Goal: Task Accomplishment & Management: Manage account settings

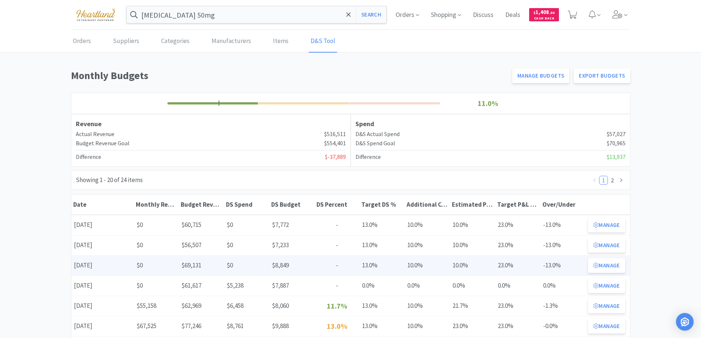
scroll to position [37, 0]
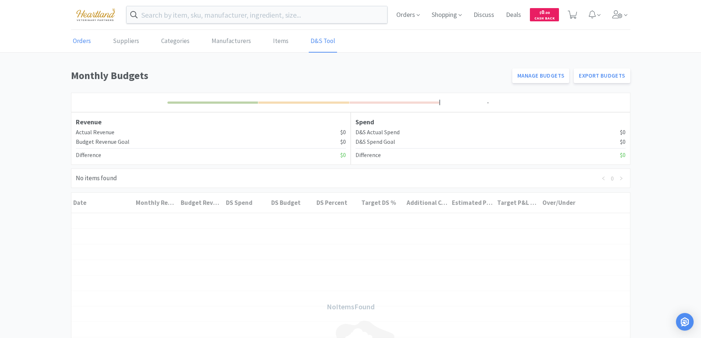
click at [87, 42] on link "Orders" at bounding box center [82, 41] width 22 height 22
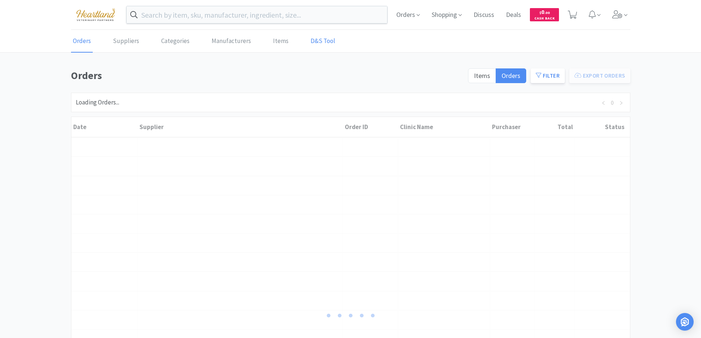
click at [310, 43] on link "D&S Tool" at bounding box center [323, 41] width 28 height 22
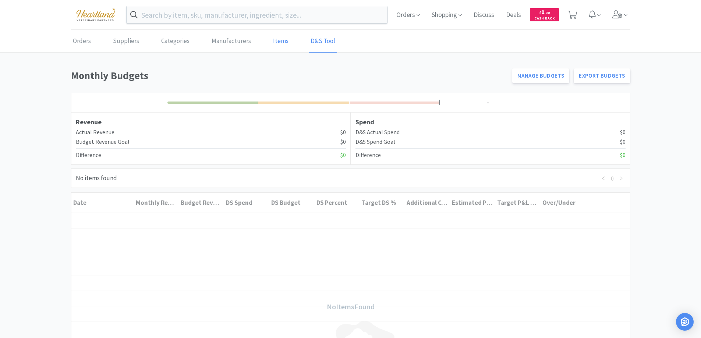
click at [276, 41] on link "Items" at bounding box center [280, 41] width 19 height 22
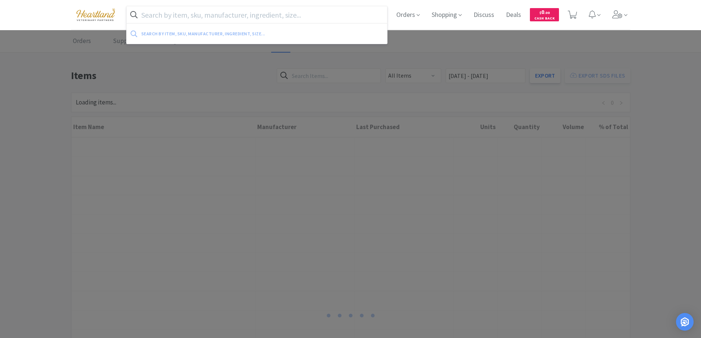
click at [251, 14] on input "text" at bounding box center [257, 14] width 261 height 17
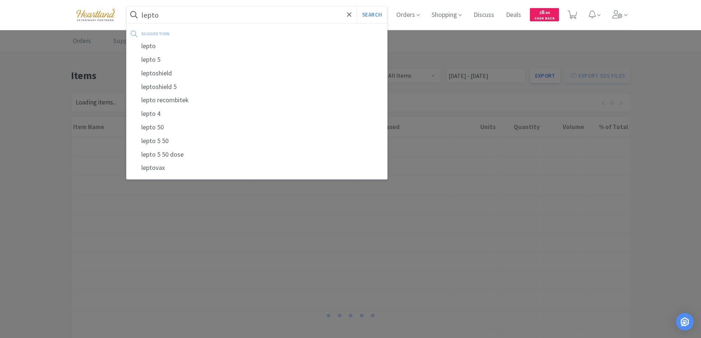
type input "lepto"
click at [356, 6] on button "Search" at bounding box center [371, 14] width 31 height 17
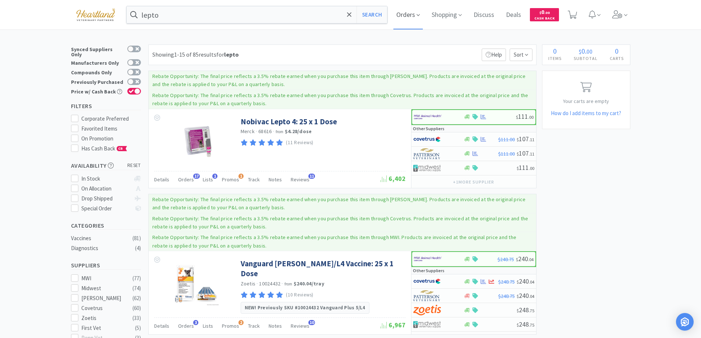
click at [417, 17] on span "Orders" at bounding box center [407, 14] width 29 height 29
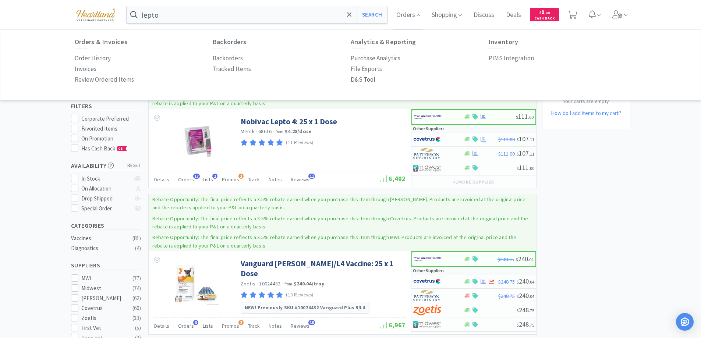
click at [364, 77] on p "D&S Tool" at bounding box center [363, 80] width 25 height 10
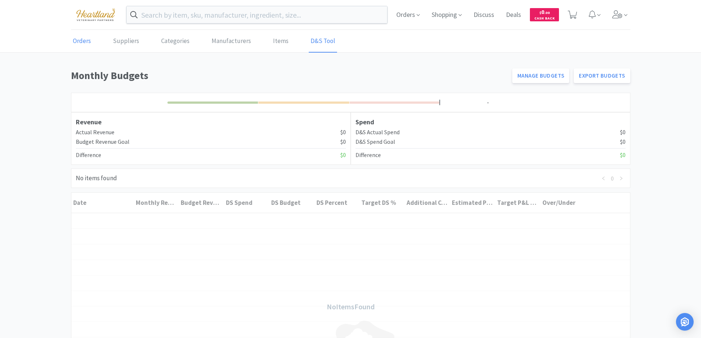
click at [77, 43] on link "Orders" at bounding box center [82, 41] width 22 height 22
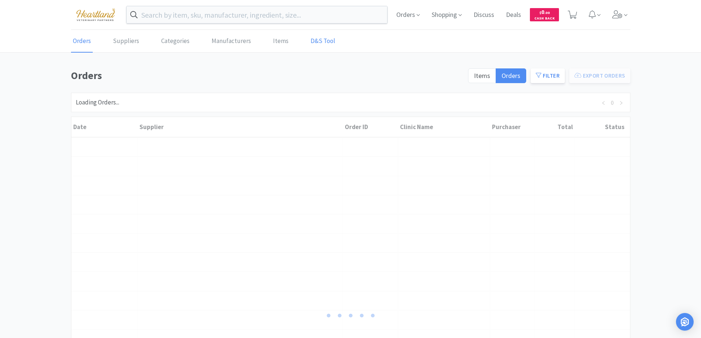
click at [313, 40] on link "D&S Tool" at bounding box center [323, 41] width 28 height 22
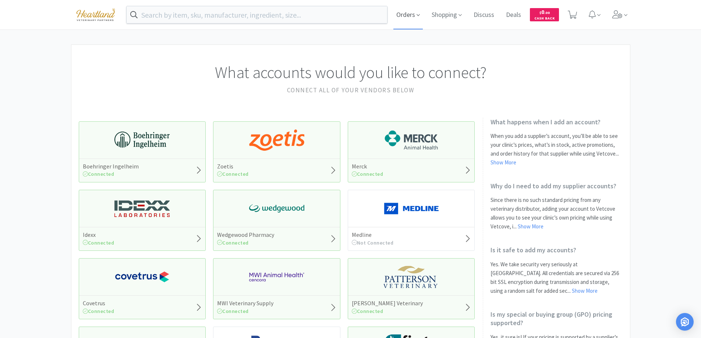
click at [418, 18] on icon at bounding box center [417, 15] width 3 height 7
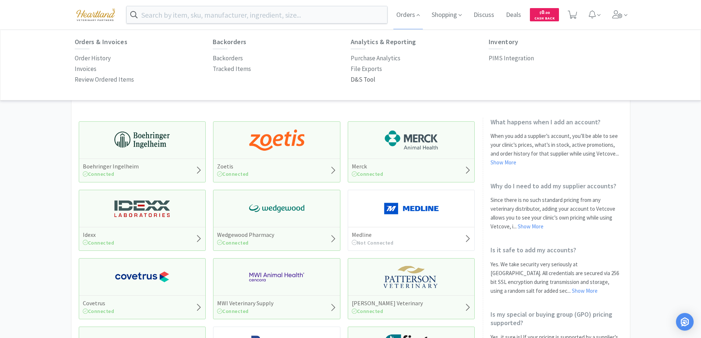
click at [358, 83] on p "D&S Tool" at bounding box center [363, 80] width 25 height 10
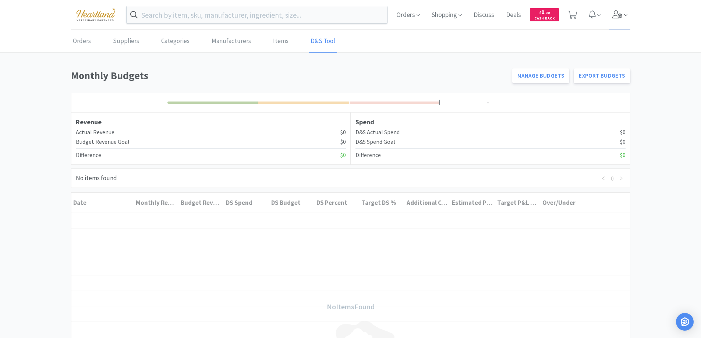
click at [624, 15] on icon at bounding box center [624, 15] width 3 height 2
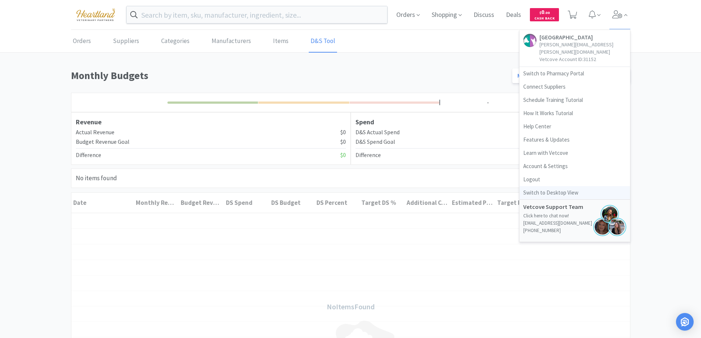
click at [542, 186] on link "Switch to Desktop View" at bounding box center [574, 192] width 110 height 13
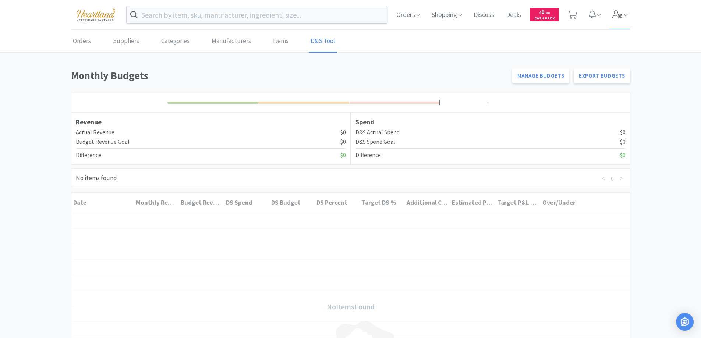
click at [625, 11] on span at bounding box center [625, 15] width 3 height 8
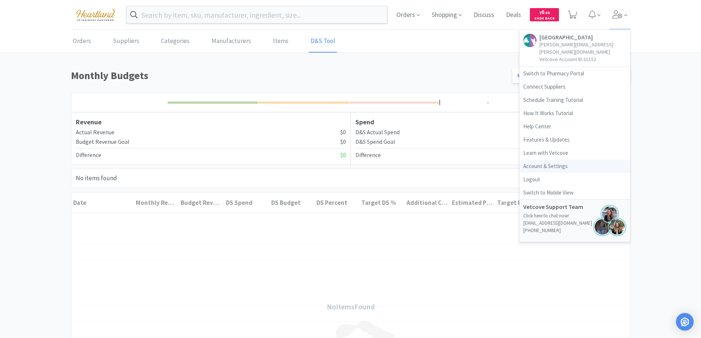
click at [564, 160] on link "Account & Settings" at bounding box center [574, 166] width 110 height 13
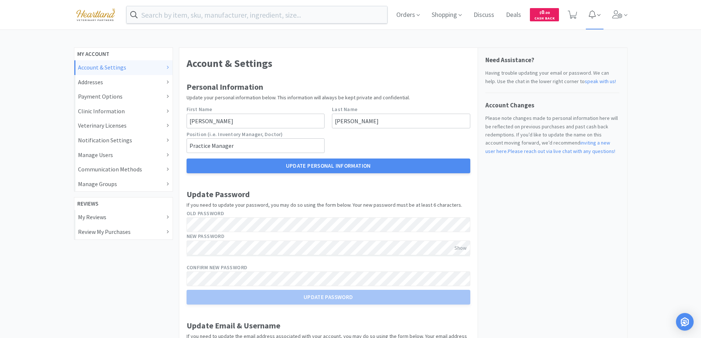
click at [598, 13] on icon at bounding box center [598, 15] width 3 height 7
click at [622, 15] on span at bounding box center [619, 14] width 21 height 29
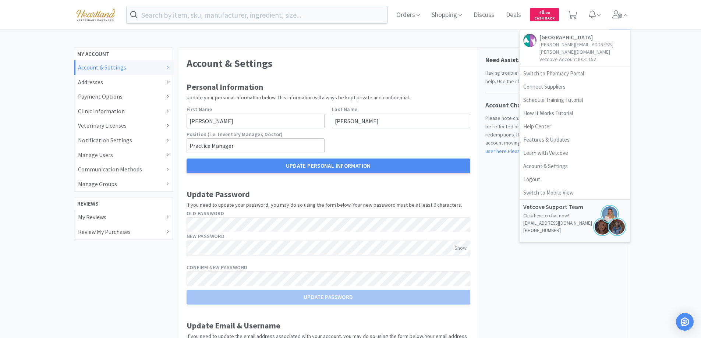
click at [670, 124] on div "Orders Shopping Discuss Discuss Deals Deals $ 0 . 00 Cash Back Salina Veterinar…" at bounding box center [350, 285] width 701 height 571
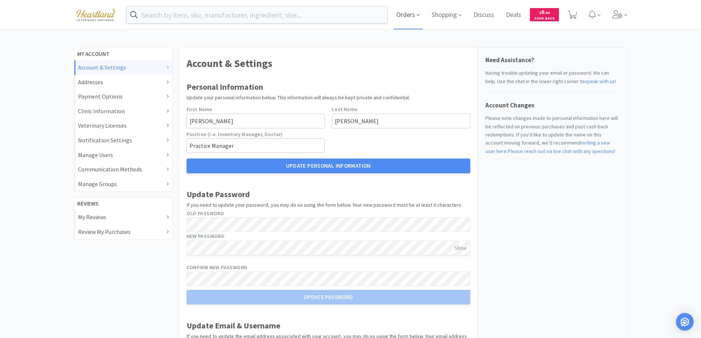
click at [419, 13] on icon at bounding box center [417, 15] width 3 height 7
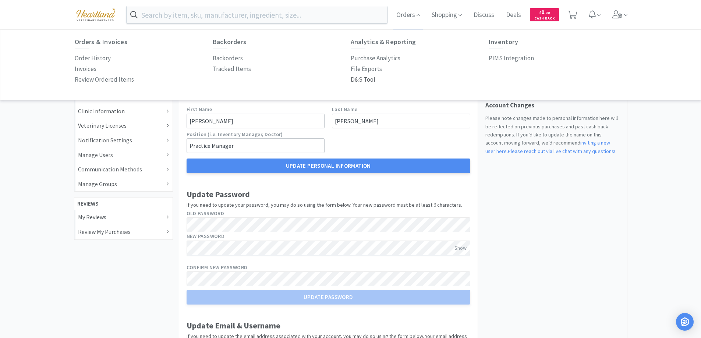
click at [359, 79] on p "D&S Tool" at bounding box center [363, 80] width 25 height 10
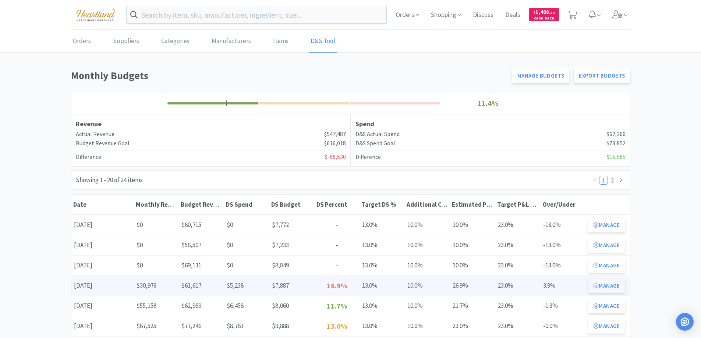
click at [616, 285] on button "Manage" at bounding box center [606, 285] width 37 height 15
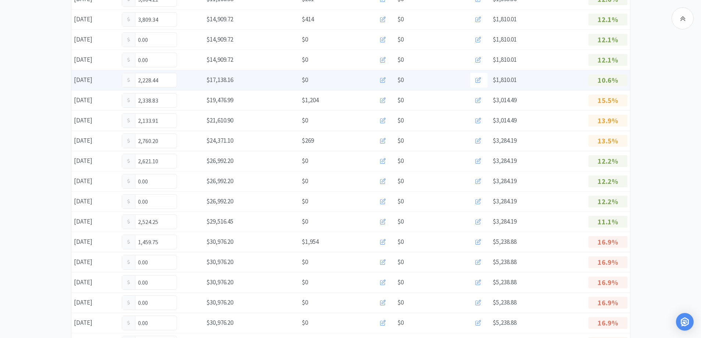
scroll to position [221, 0]
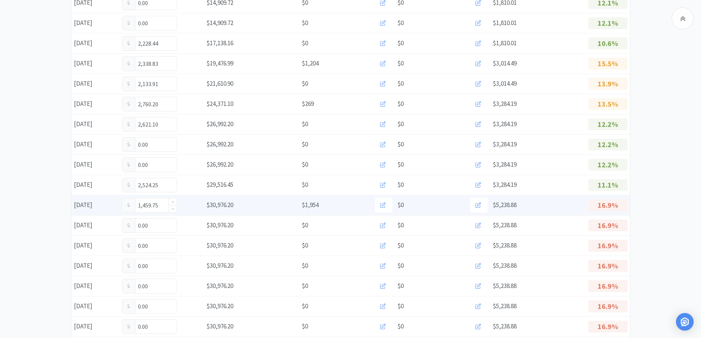
click at [164, 204] on input "1,459.75" at bounding box center [149, 205] width 54 height 14
type input "1"
type input "1,808.50"
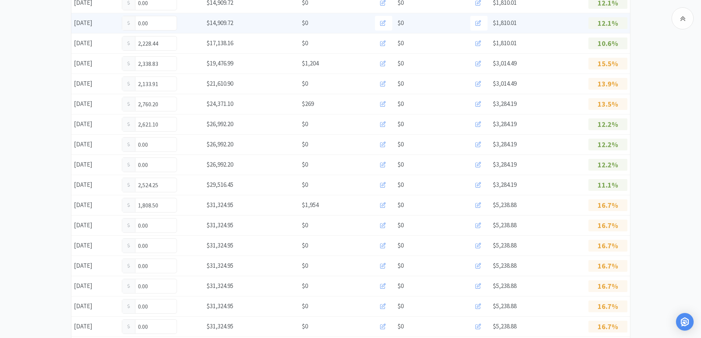
scroll to position [0, 0]
